Goal: Check status: Check status

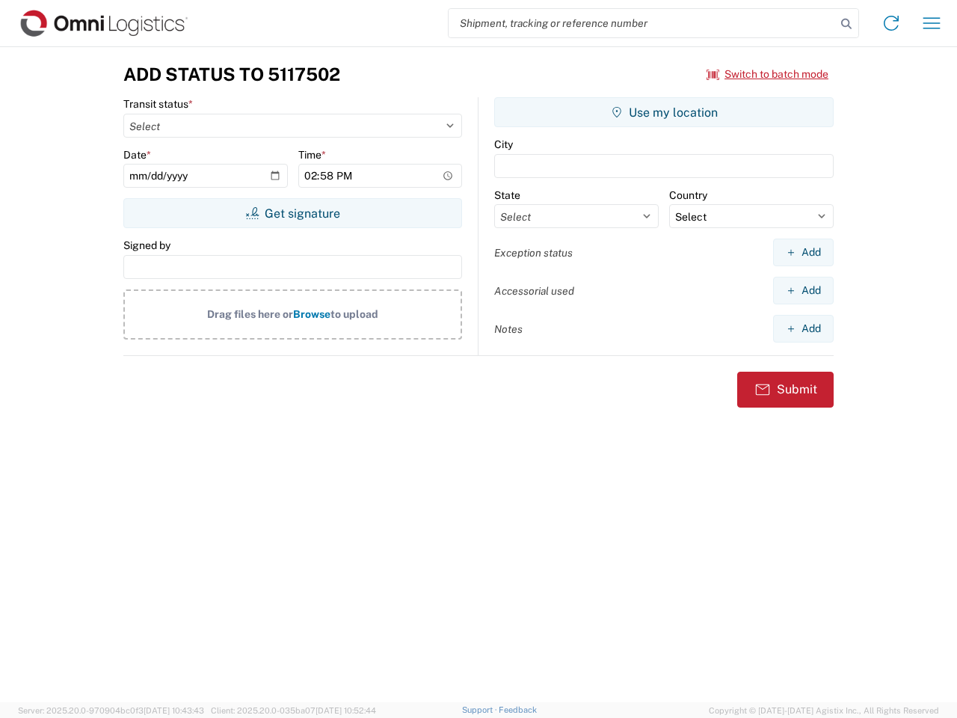
click at [642, 23] on input "search" at bounding box center [641, 23] width 387 height 28
click at [846, 24] on icon at bounding box center [846, 23] width 21 height 21
click at [891, 23] on icon at bounding box center [891, 23] width 24 height 24
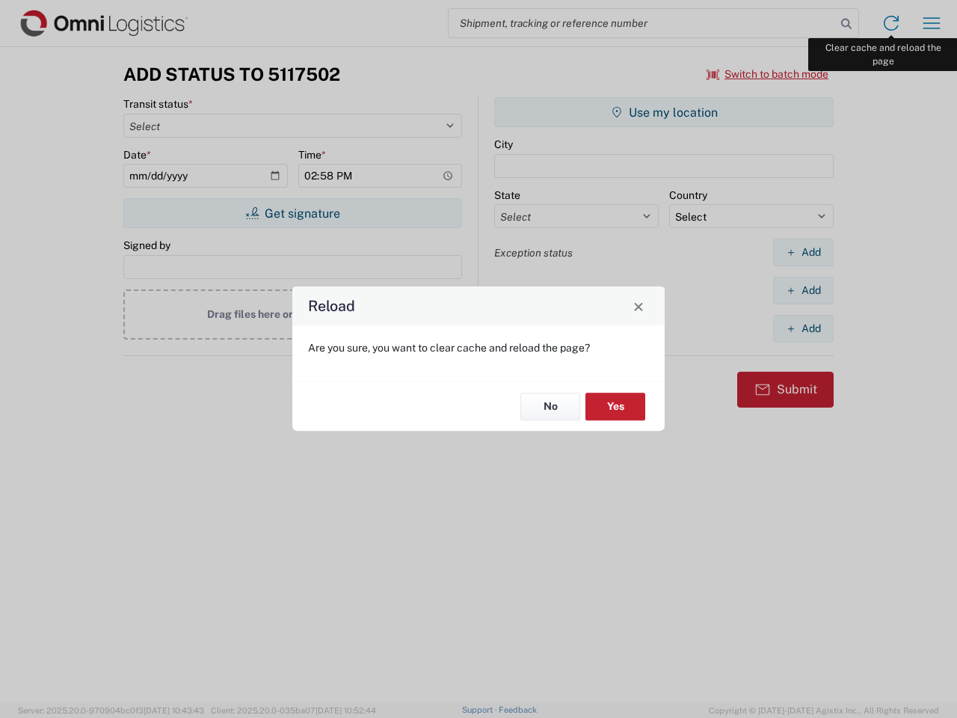
click at [931, 23] on div "Reload Are you sure, you want to clear cache and reload the page? No Yes" at bounding box center [478, 359] width 957 height 718
click at [768, 74] on div "Reload Are you sure, you want to clear cache and reload the page? No Yes" at bounding box center [478, 359] width 957 height 718
click at [292, 213] on div "Reload Are you sure, you want to clear cache and reload the page? No Yes" at bounding box center [478, 359] width 957 height 718
click at [664, 112] on div "Reload Are you sure, you want to clear cache and reload the page? No Yes" at bounding box center [478, 359] width 957 height 718
click at [803, 252] on div "Reload Are you sure, you want to clear cache and reload the page? No Yes" at bounding box center [478, 359] width 957 height 718
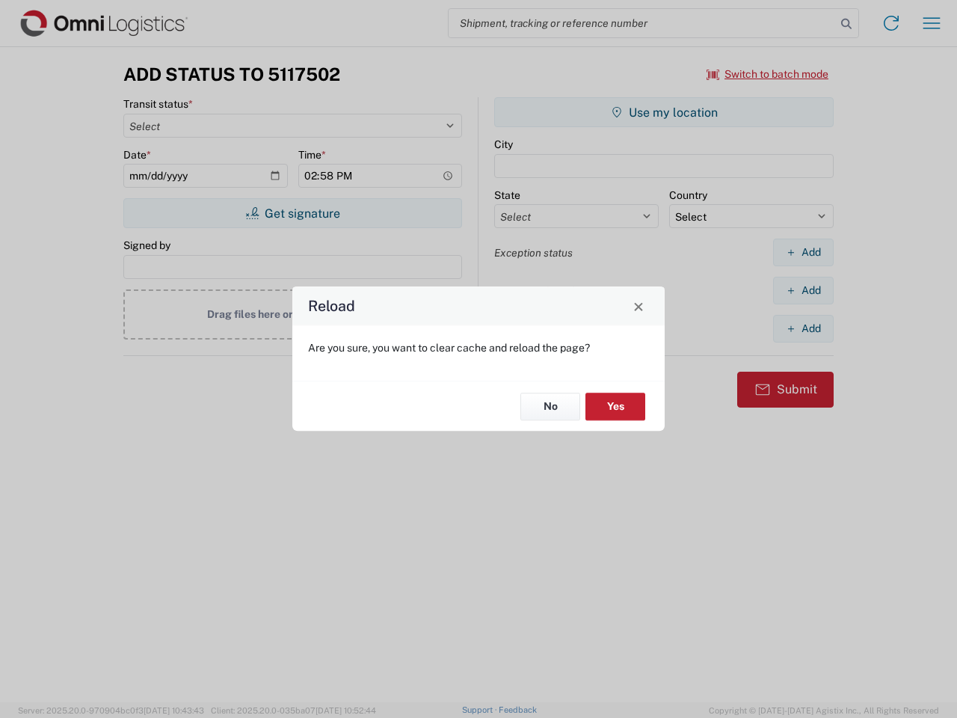
click at [803, 290] on div "Reload Are you sure, you want to clear cache and reload the page? No Yes" at bounding box center [478, 359] width 957 height 718
click at [803, 328] on div "Reload Are you sure, you want to clear cache and reload the page? No Yes" at bounding box center [478, 359] width 957 height 718
